Goal: Task Accomplishment & Management: Manage account settings

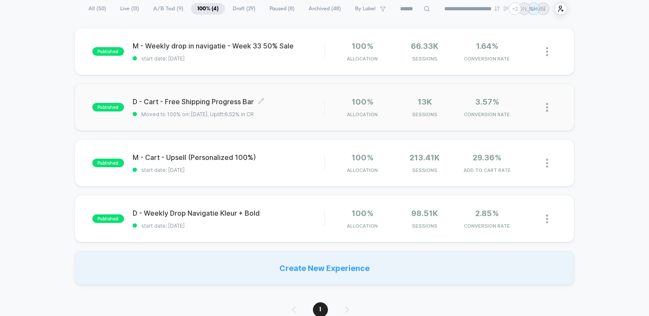
scroll to position [11, 0]
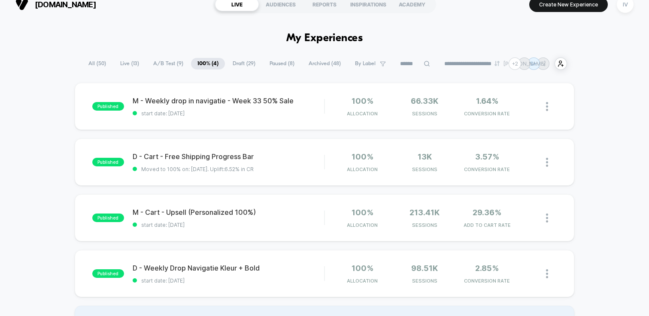
click at [162, 62] on span "A/B Test ( 9 )" at bounding box center [168, 64] width 43 height 12
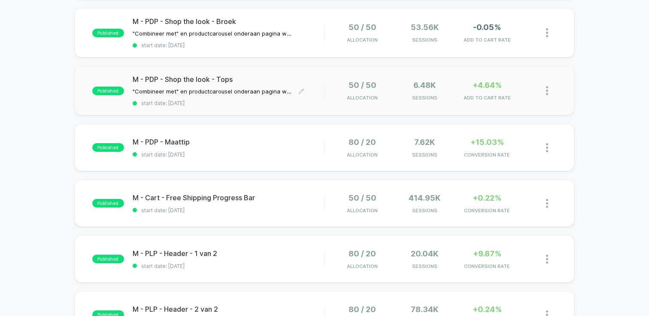
scroll to position [153, 0]
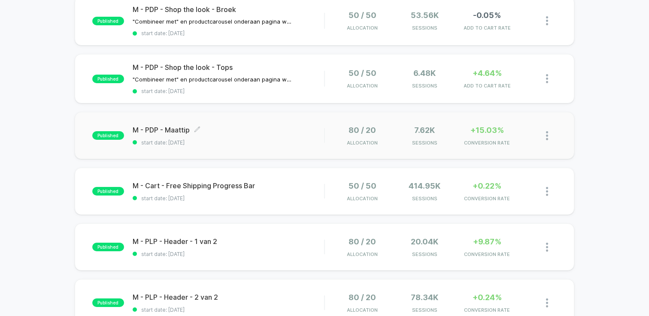
click at [246, 141] on span "start date: [DATE]" at bounding box center [229, 143] width 192 height 6
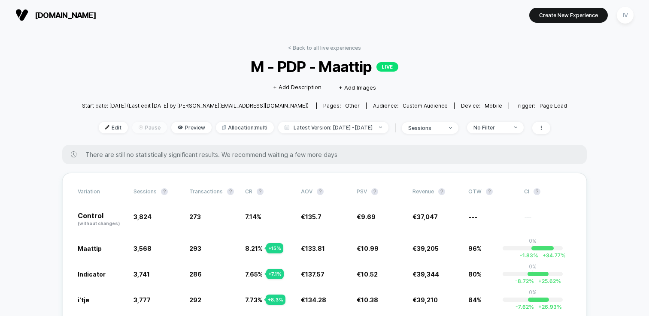
click at [138, 126] on span "Pause" at bounding box center [149, 128] width 35 height 12
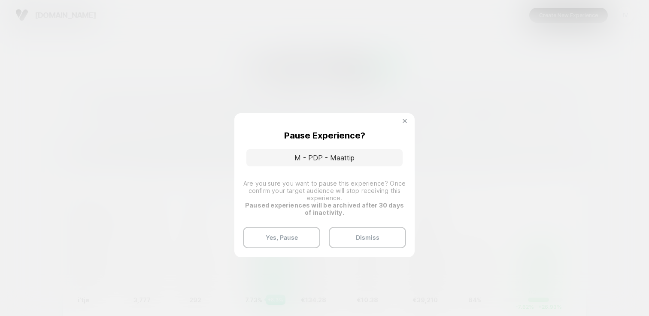
click at [405, 122] on img at bounding box center [405, 121] width 4 height 4
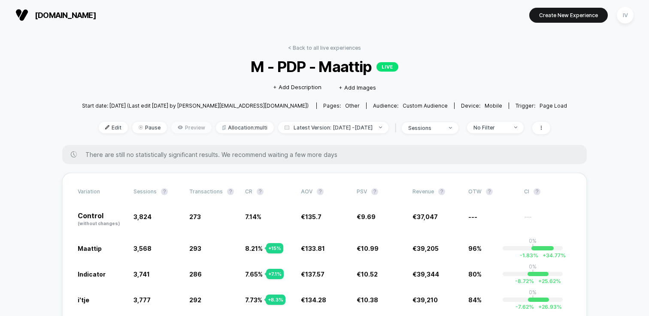
click at [188, 129] on span "Preview" at bounding box center [191, 128] width 40 height 12
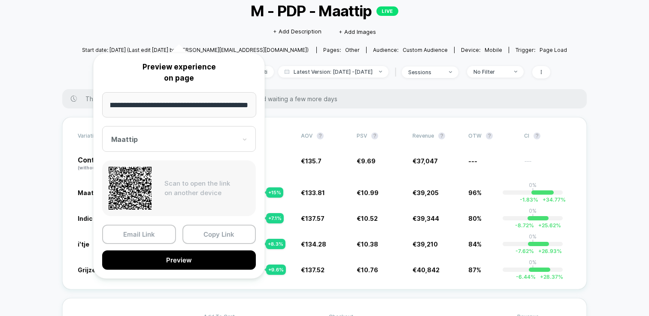
scroll to position [100, 0]
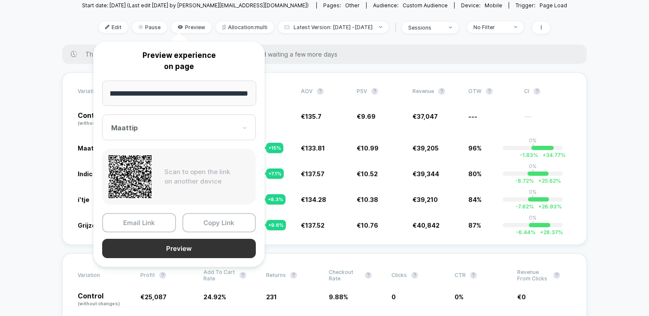
click at [190, 250] on button "Preview" at bounding box center [179, 248] width 154 height 19
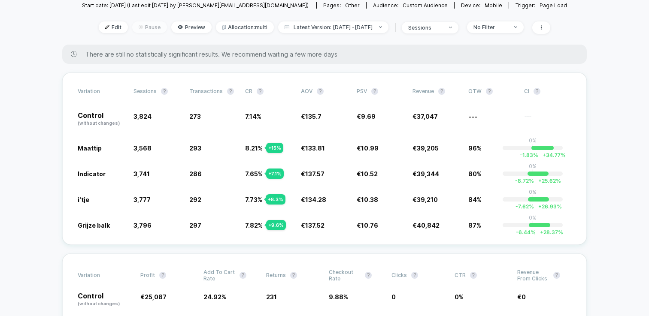
click at [147, 30] on span "Pause" at bounding box center [149, 27] width 35 height 12
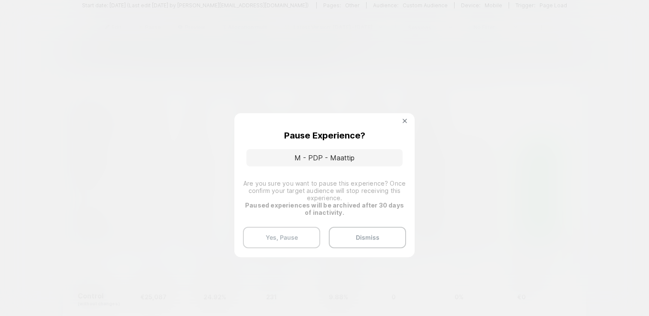
click at [279, 244] on button "Yes, Pause" at bounding box center [281, 237] width 77 height 21
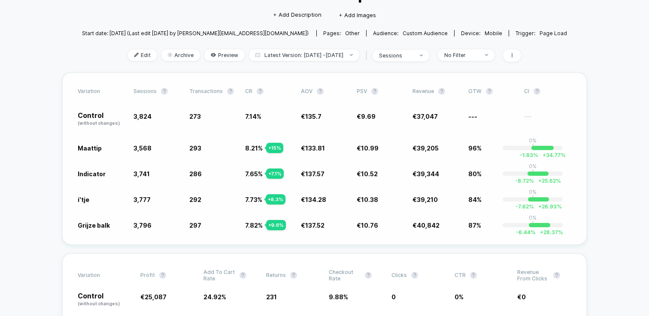
scroll to position [0, 0]
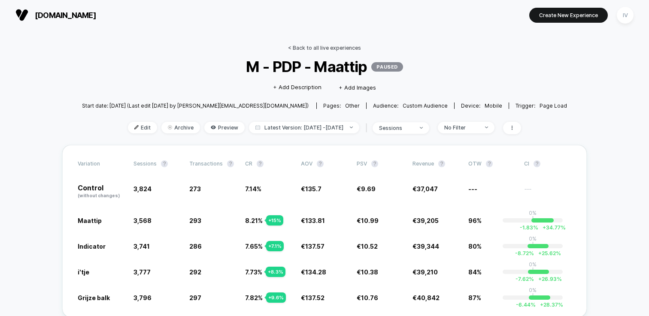
click at [311, 49] on link "< Back to all live experiences" at bounding box center [324, 48] width 73 height 6
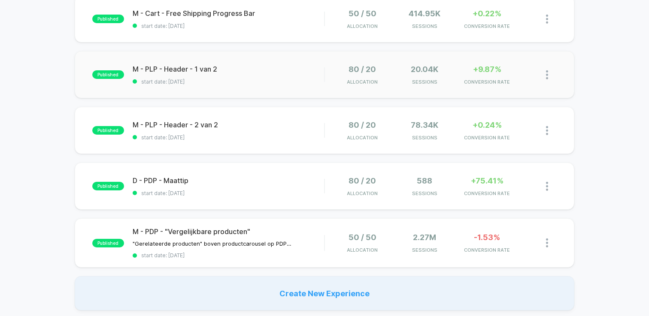
scroll to position [268, 0]
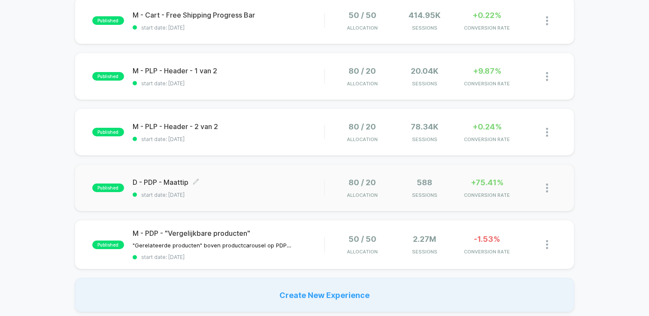
click at [246, 195] on span "start date: [DATE]" at bounding box center [229, 195] width 192 height 6
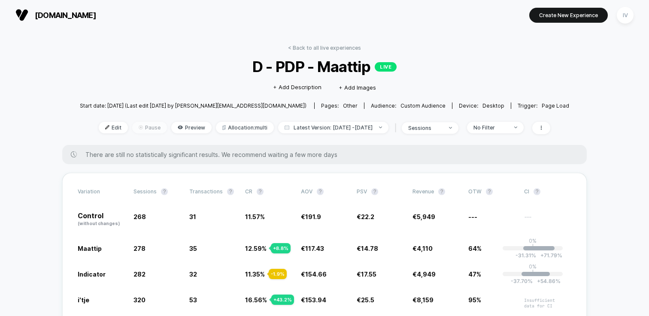
click at [144, 127] on span "Pause" at bounding box center [149, 128] width 35 height 12
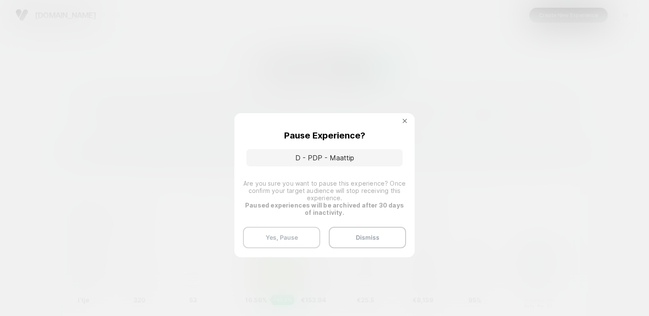
click at [294, 233] on button "Yes, Pause" at bounding box center [281, 237] width 77 height 21
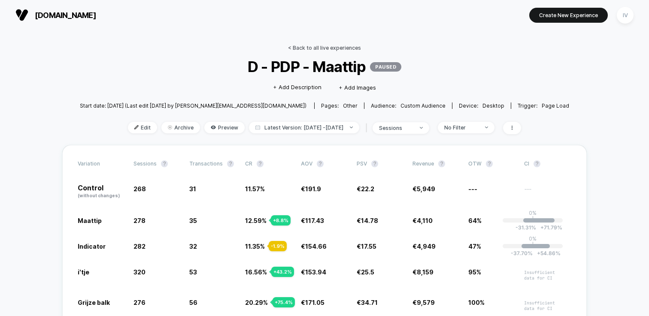
click at [310, 48] on link "< Back to all live experiences" at bounding box center [324, 48] width 73 height 6
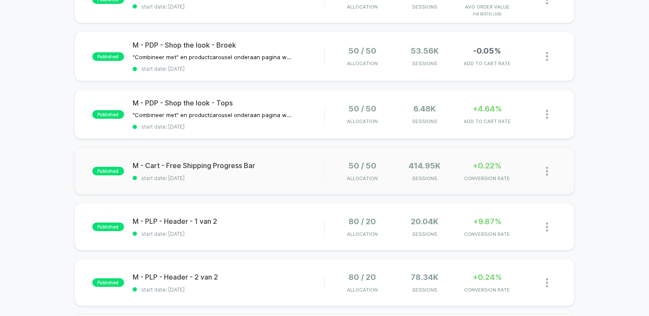
scroll to position [131, 0]
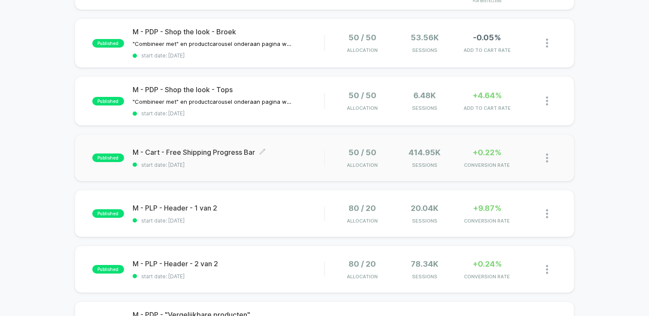
click at [222, 152] on span "M - Cart - Free Shipping Progress Bar Click to edit experience details" at bounding box center [229, 152] width 192 height 9
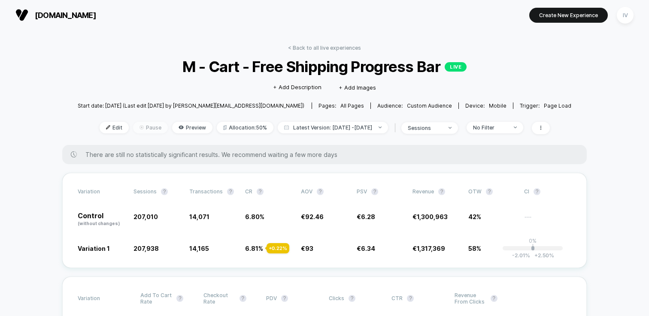
click at [141, 130] on span "Pause" at bounding box center [150, 128] width 35 height 12
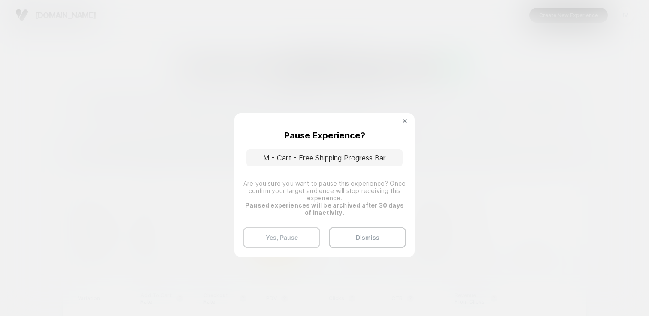
click at [296, 241] on button "Yes, Pause" at bounding box center [281, 237] width 77 height 21
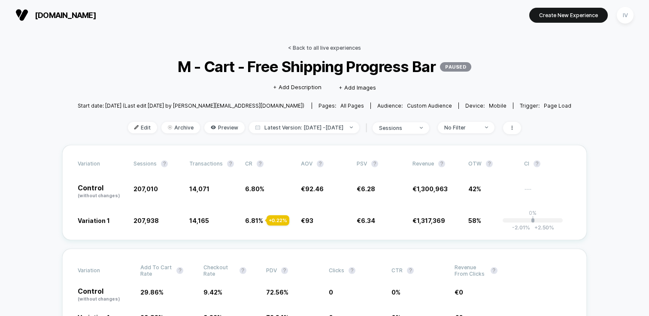
click at [317, 47] on link "< Back to all live experiences" at bounding box center [324, 48] width 73 height 6
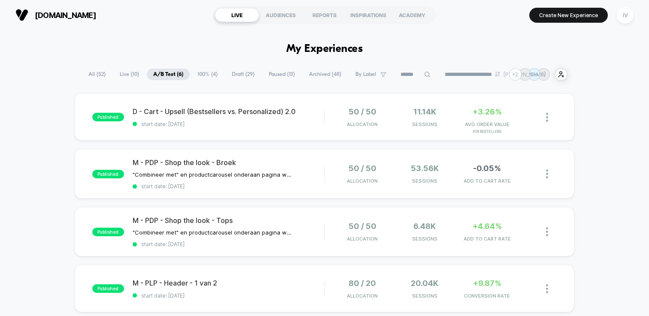
click at [205, 75] on span "100% ( 4 )" at bounding box center [207, 75] width 33 height 12
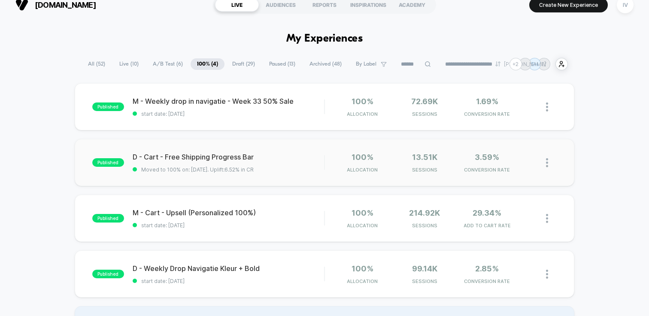
scroll to position [12, 0]
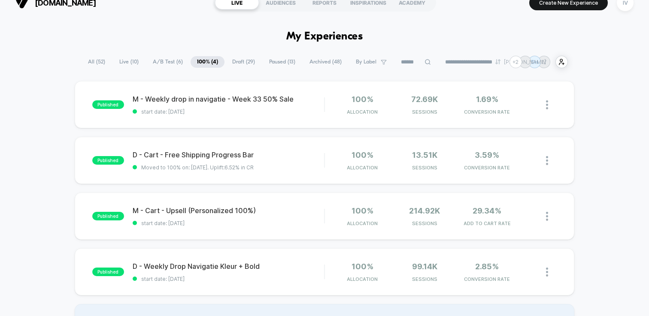
click at [239, 64] on span "Draft ( 29 )" at bounding box center [244, 62] width 36 height 12
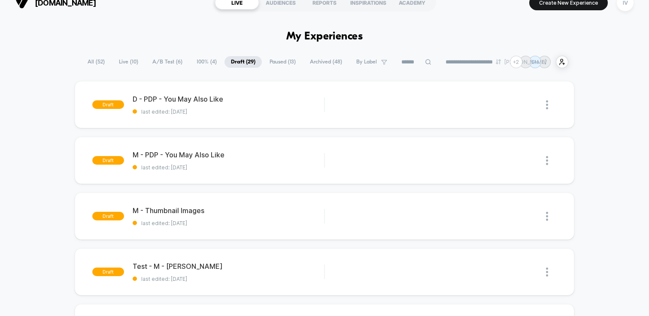
click at [265, 62] on span "Paused ( 13 )" at bounding box center [282, 62] width 39 height 12
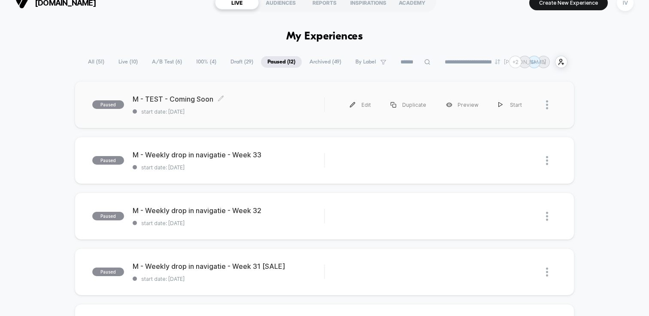
click at [245, 111] on span "start date: [DATE]" at bounding box center [229, 112] width 192 height 6
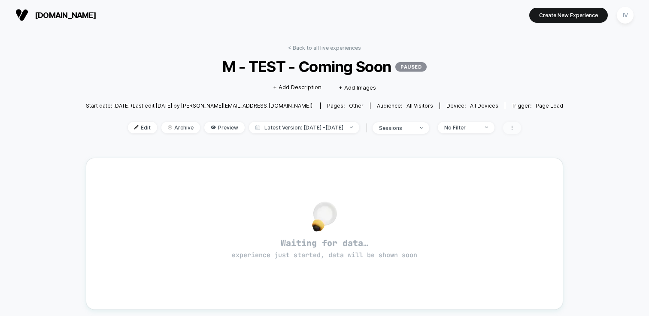
click at [515, 128] on icon at bounding box center [512, 127] width 5 height 5
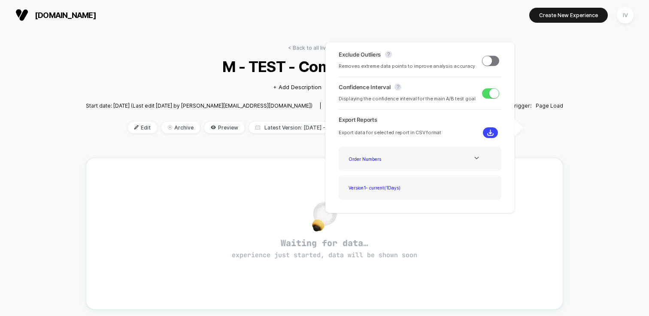
click at [565, 128] on div "< Back to all live experiences M - TEST - Coming Soon PAUSED Click to edit expe…" at bounding box center [324, 270] width 649 height 480
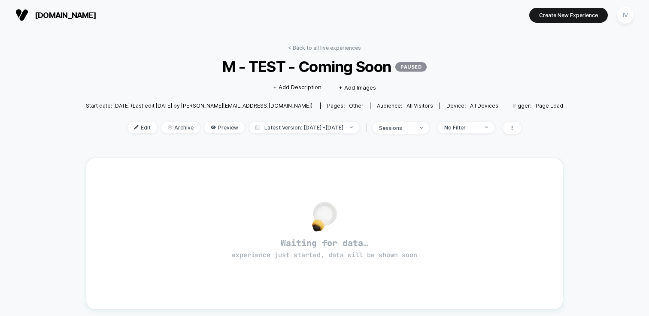
click at [335, 43] on div "< Back to all live experiences M - TEST - Coming Soon PAUSED Click to edit expe…" at bounding box center [325, 261] width 478 height 445
click at [352, 52] on div "< Back to all live experiences M - TEST - Coming Soon PAUSED Click to edit expe…" at bounding box center [325, 95] width 478 height 100
click at [351, 50] on link "< Back to all live experiences" at bounding box center [324, 48] width 73 height 6
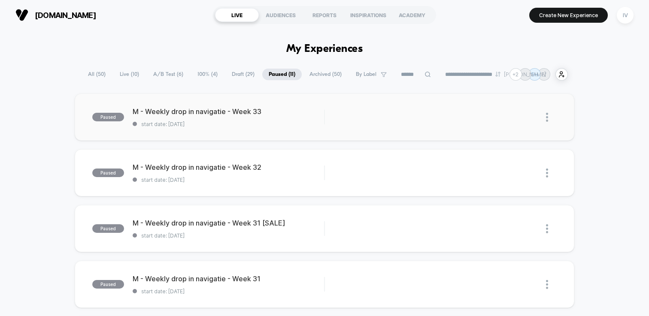
click at [546, 119] on div at bounding box center [544, 117] width 25 height 19
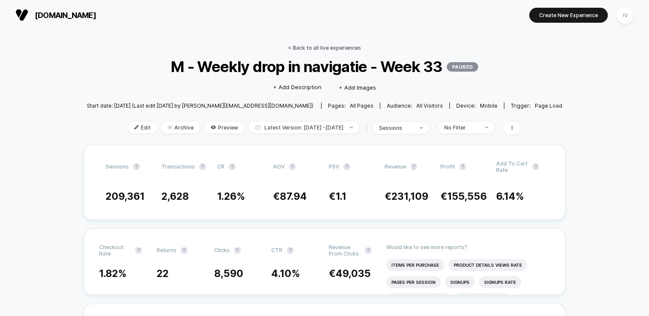
click at [343, 46] on link "< Back to all live experiences" at bounding box center [324, 48] width 73 height 6
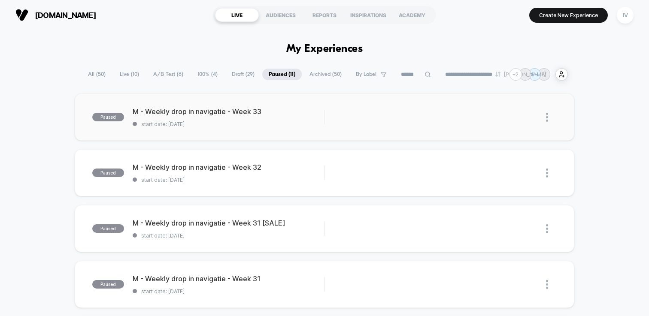
click at [548, 117] on img at bounding box center [547, 117] width 2 height 9
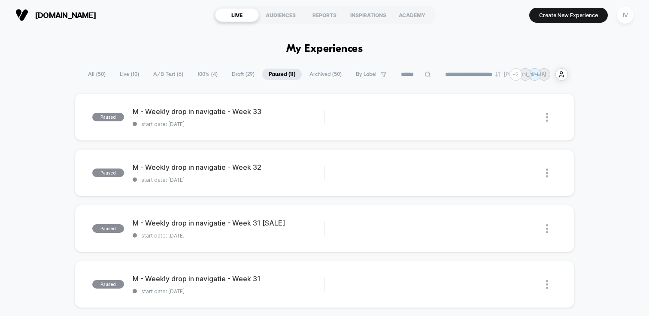
click at [247, 76] on span "Draft ( 29 )" at bounding box center [243, 75] width 36 height 12
